Goal: Check status: Check status

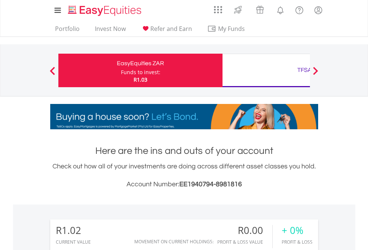
scroll to position [71, 117]
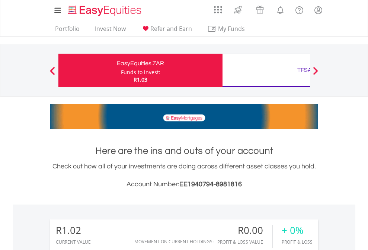
click at [121, 70] on div "Funds to invest:" at bounding box center [140, 72] width 39 height 7
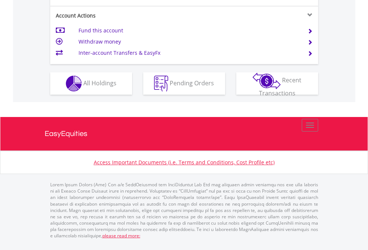
scroll to position [699, 0]
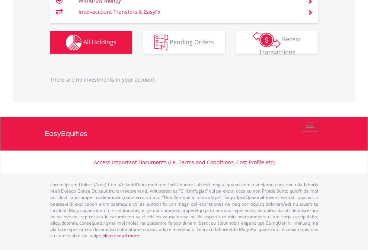
scroll to position [71, 117]
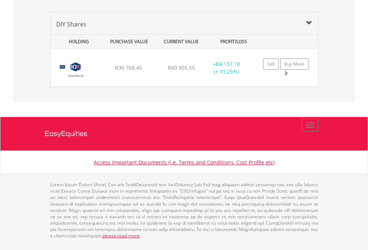
scroll to position [720, 0]
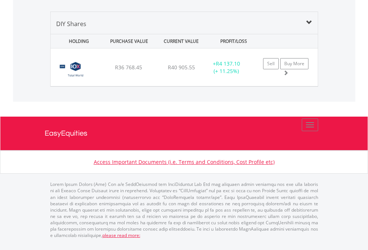
scroll to position [54, 0]
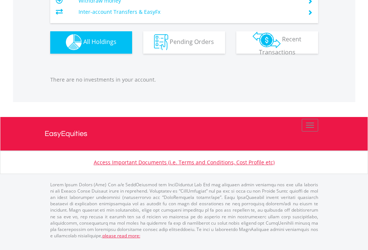
scroll to position [71, 117]
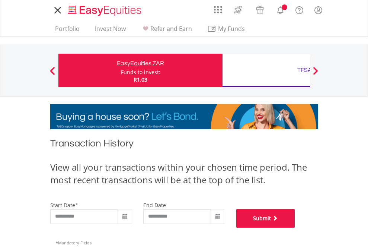
click at [295, 227] on button "Submit" at bounding box center [265, 218] width 59 height 19
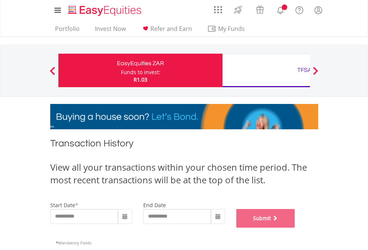
scroll to position [302, 0]
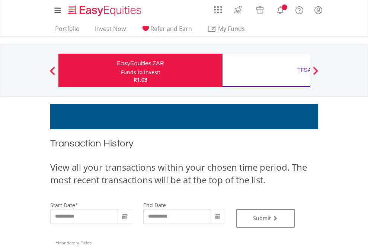
click at [266, 70] on div "TFSA" at bounding box center [304, 70] width 155 height 10
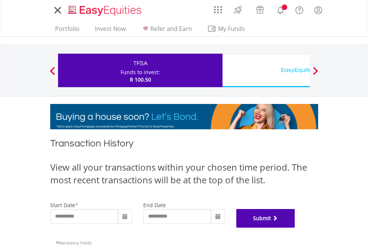
click at [295, 227] on button "Submit" at bounding box center [265, 218] width 59 height 19
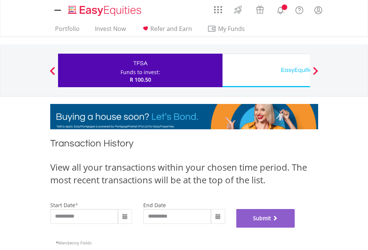
scroll to position [302, 0]
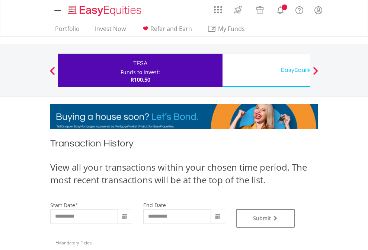
click at [266, 70] on div "EasyEquities USD" at bounding box center [304, 70] width 155 height 10
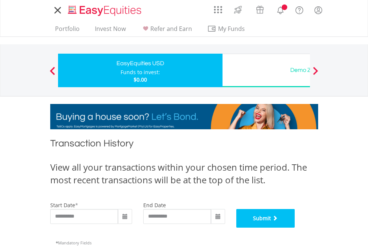
click at [295, 227] on button "Submit" at bounding box center [265, 218] width 59 height 19
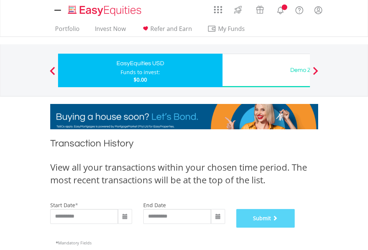
scroll to position [302, 0]
